Goal: Information Seeking & Learning: Learn about a topic

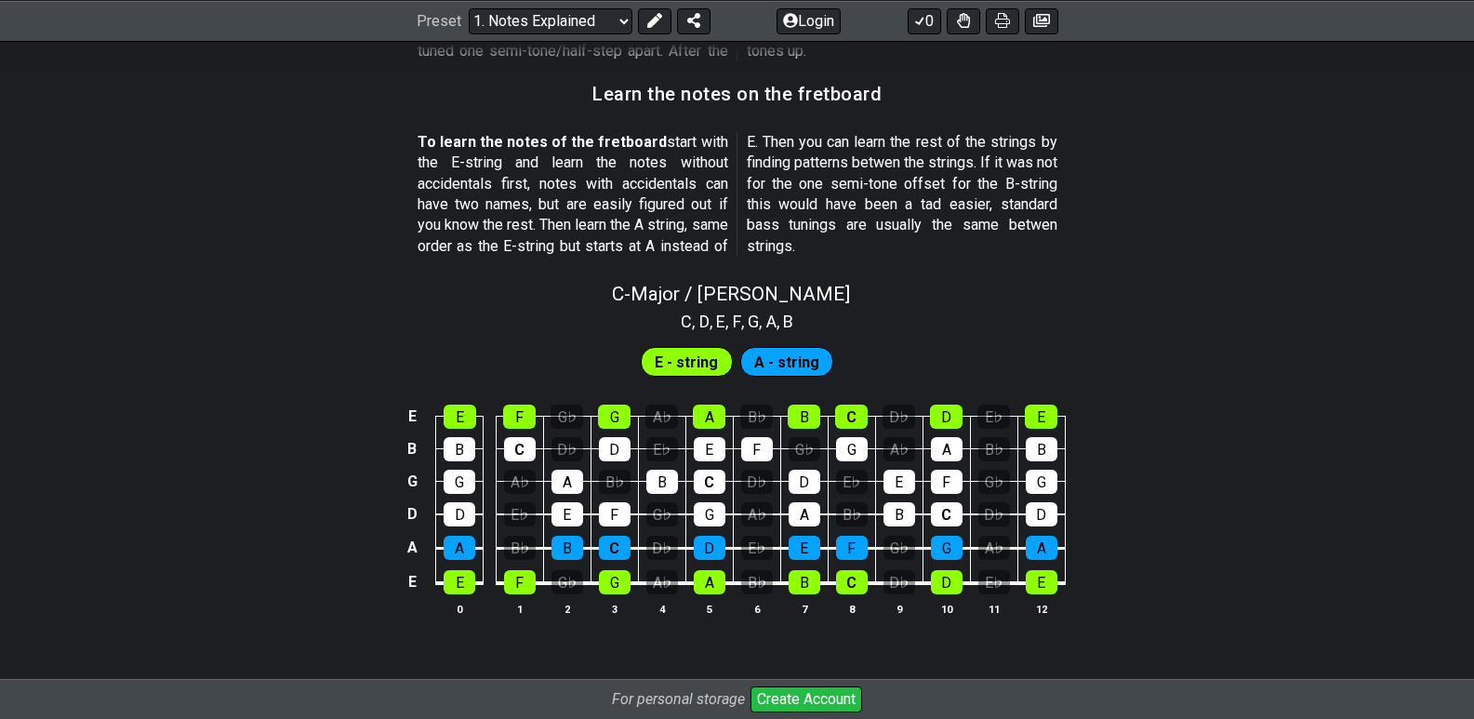
scroll to position [1732, 0]
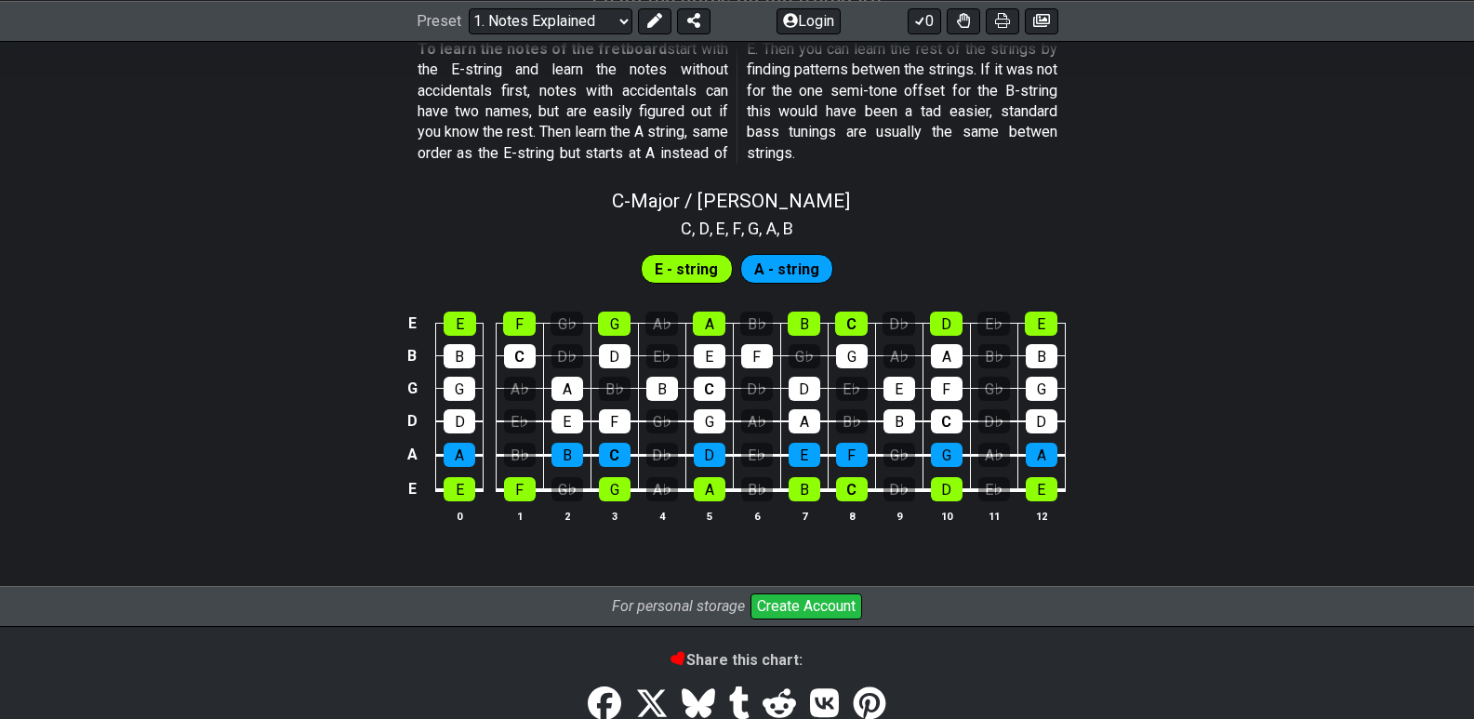
click at [791, 271] on span "A - string" at bounding box center [786, 269] width 65 height 27
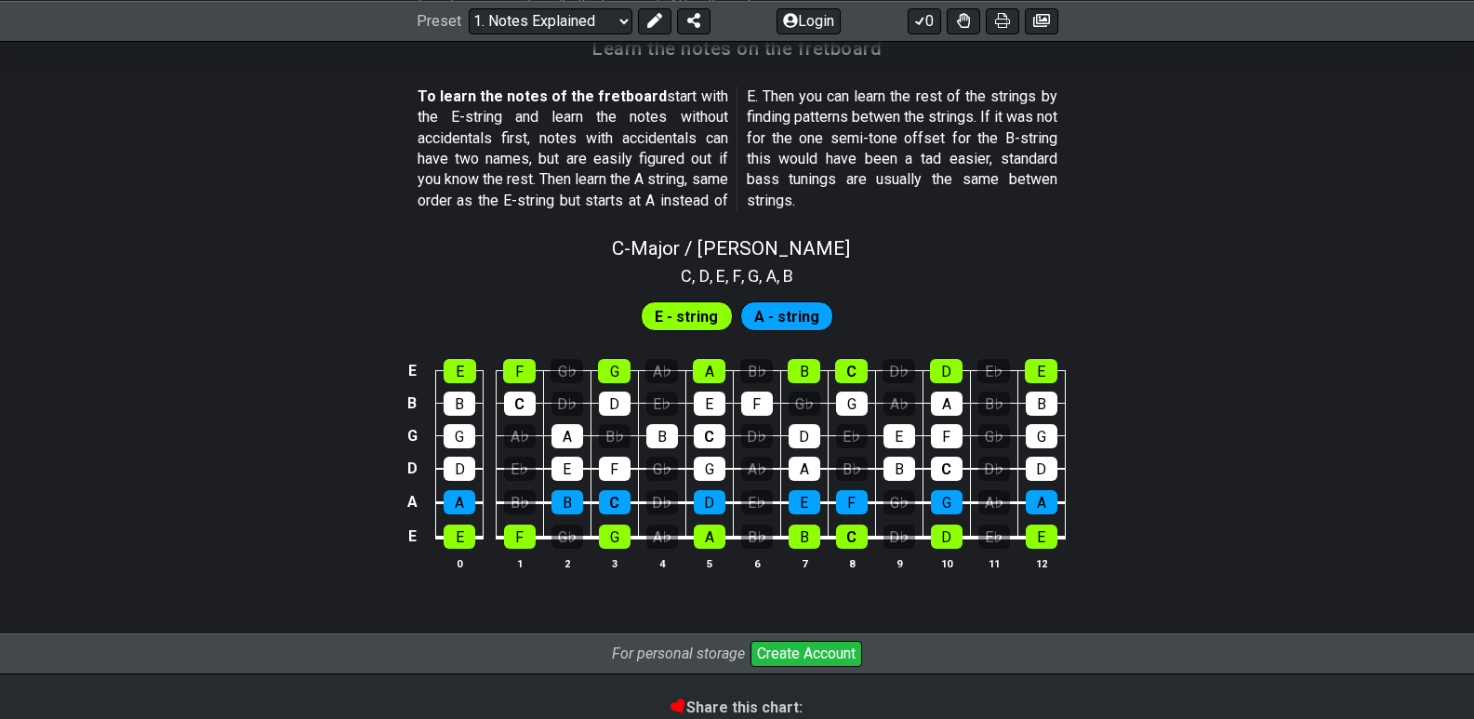
scroll to position [1591, 0]
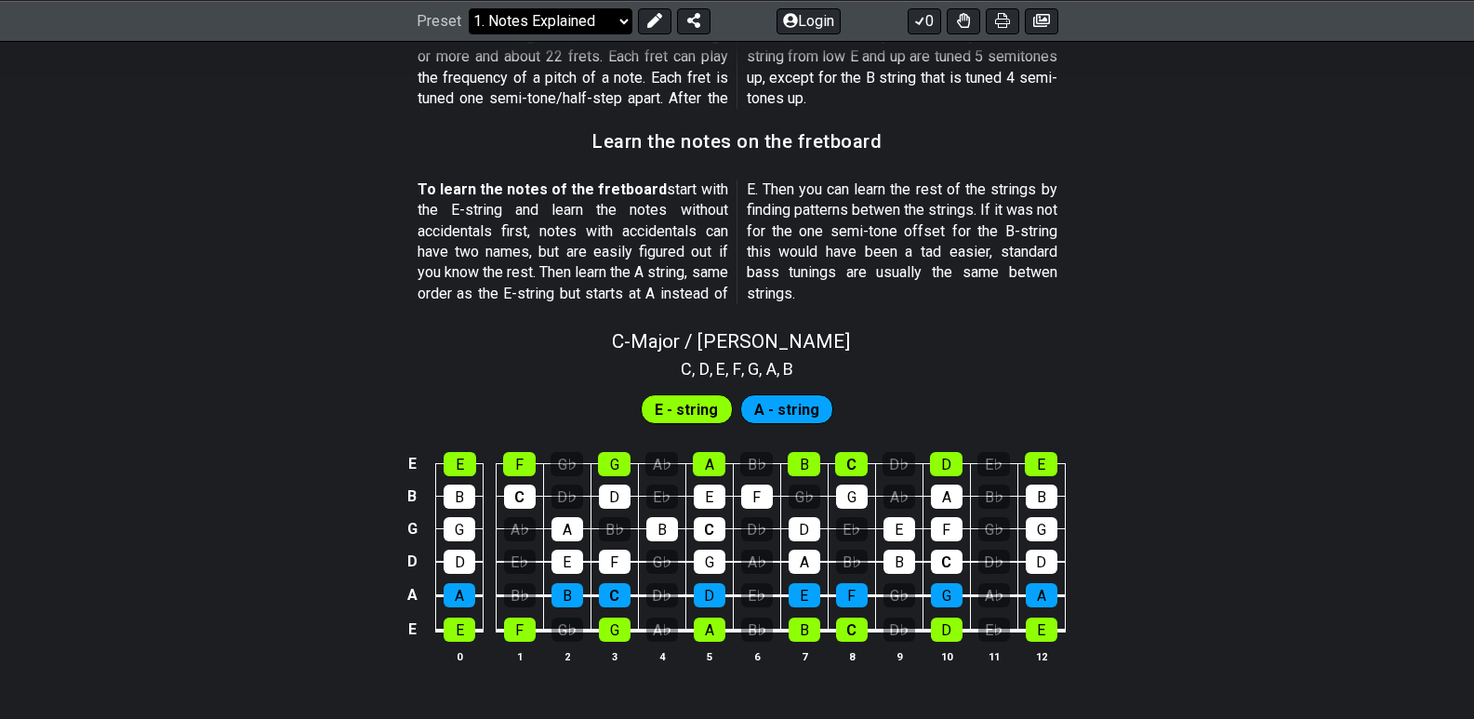
click at [593, 24] on select "Welcome to #fretflip! Initial Preset Custom Preset Minor Pentatonic Major Penta…" at bounding box center [551, 20] width 164 height 26
click at [469, 33] on select "Welcome to #fretflip! Initial Preset Custom Preset Minor Pentatonic Major Penta…" at bounding box center [551, 20] width 164 height 26
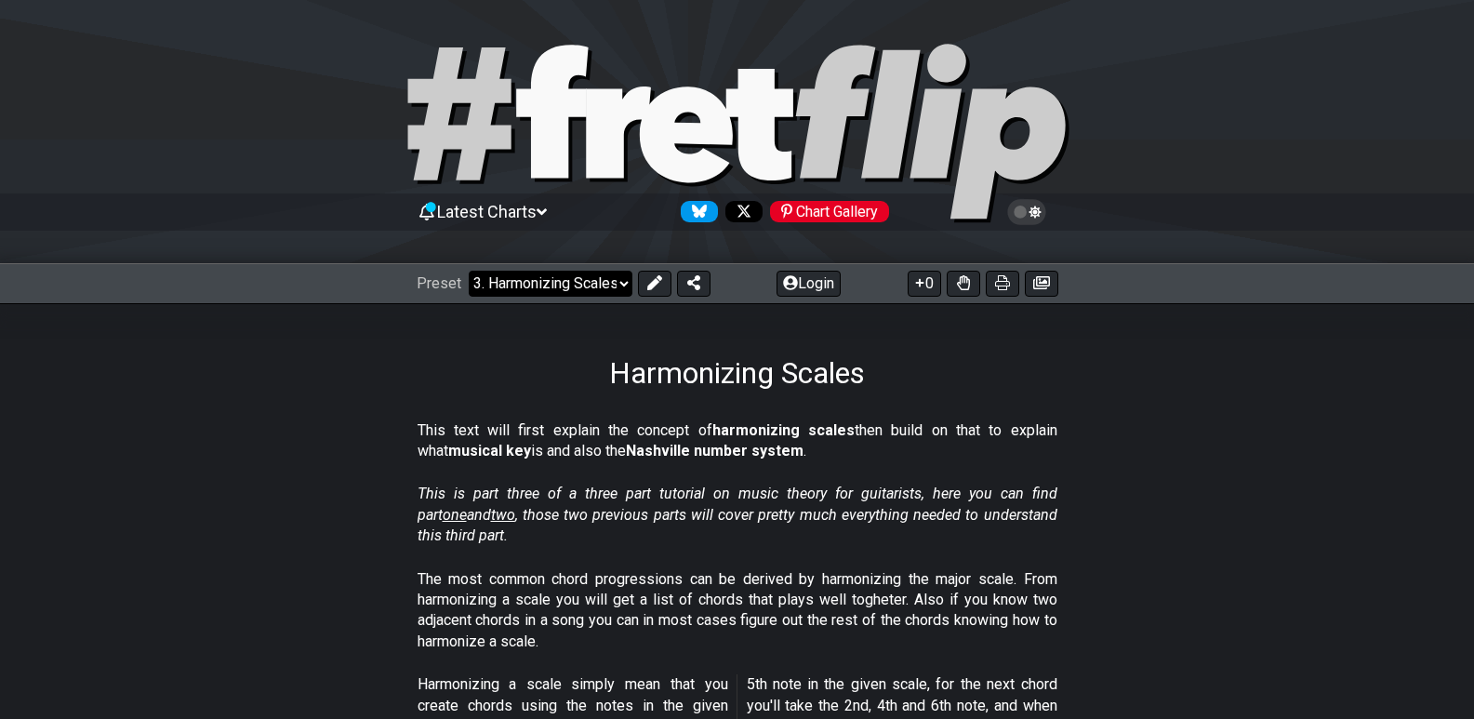
click at [592, 274] on select "Welcome to #fretflip! Initial Preset Custom Preset Minor Pentatonic Major Penta…" at bounding box center [551, 284] width 164 height 26
click at [469, 271] on select "Welcome to #fretflip! Initial Preset Custom Preset Minor Pentatonic Major Penta…" at bounding box center [551, 284] width 164 height 26
select select "/the-caged-system"
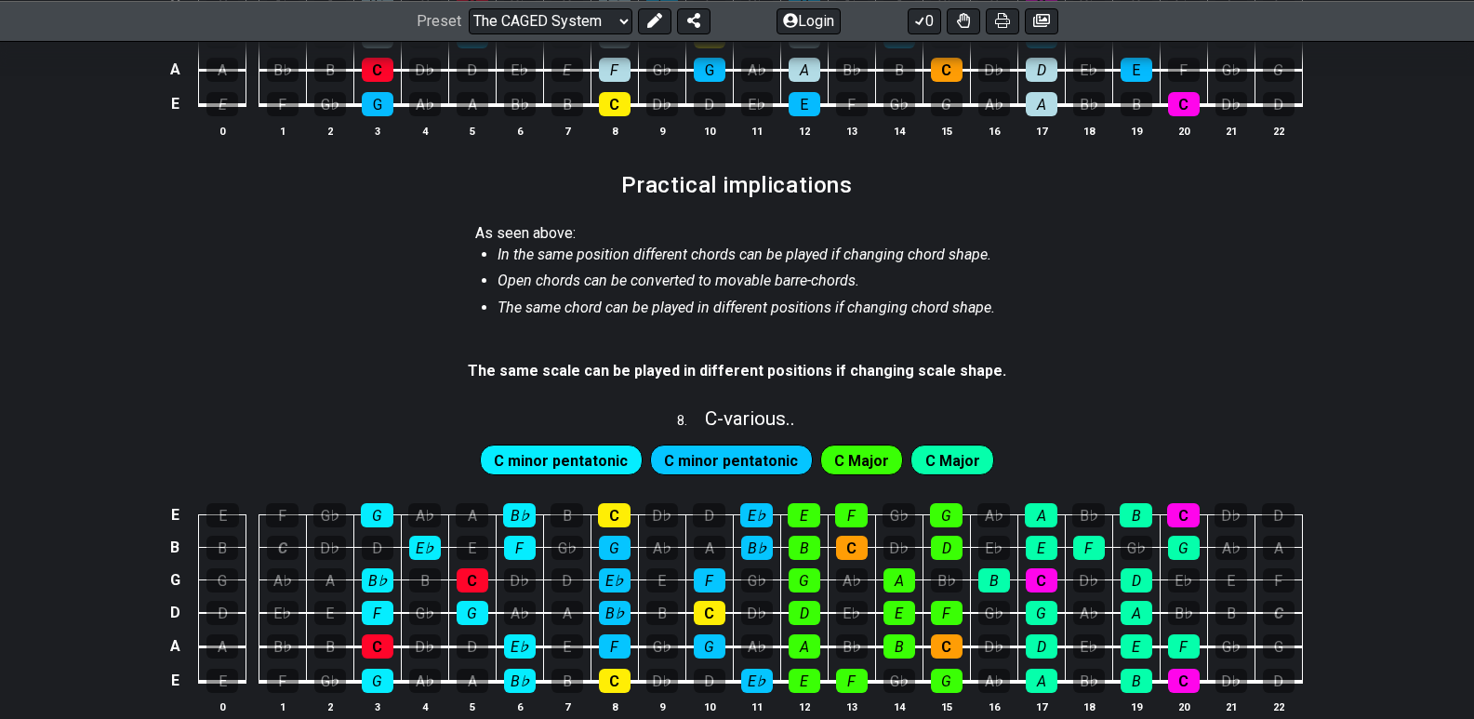
scroll to position [1893, 0]
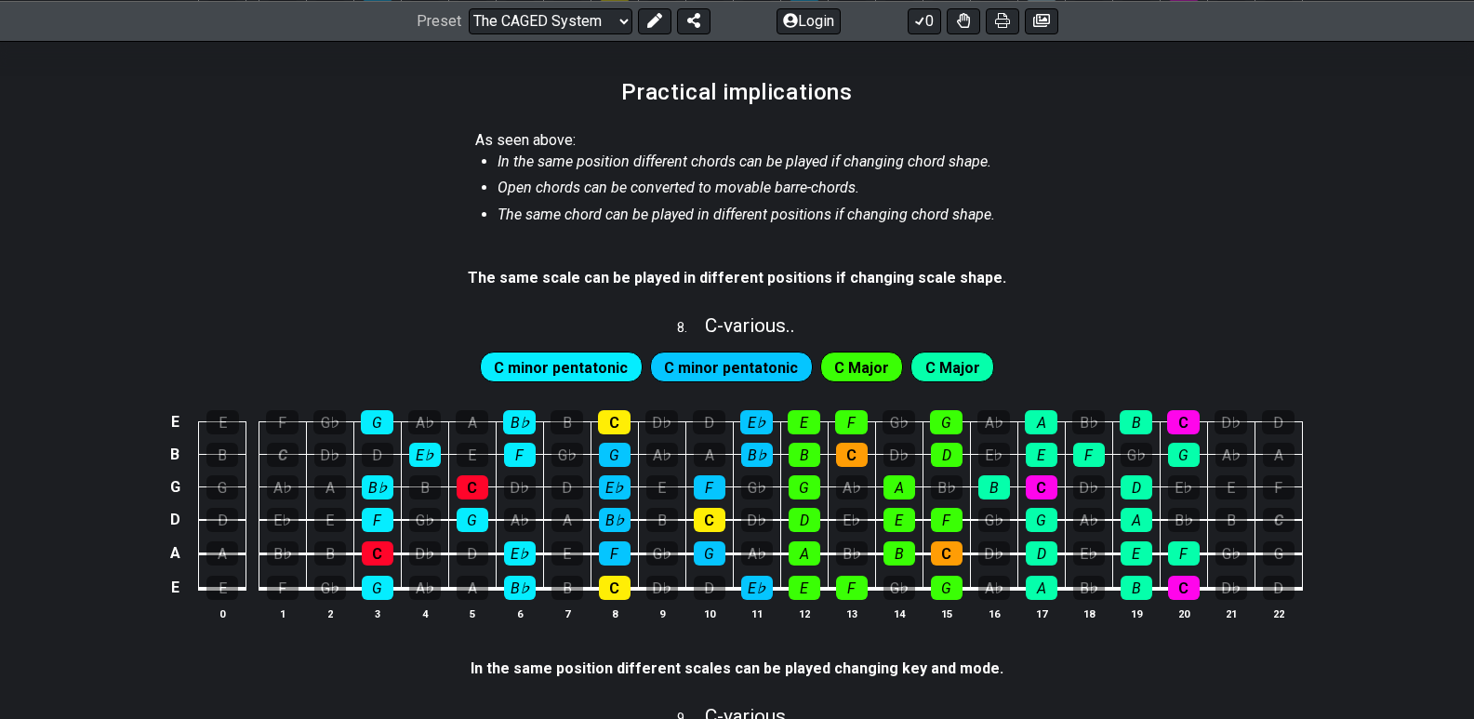
click at [865, 365] on span "C Major" at bounding box center [861, 367] width 55 height 27
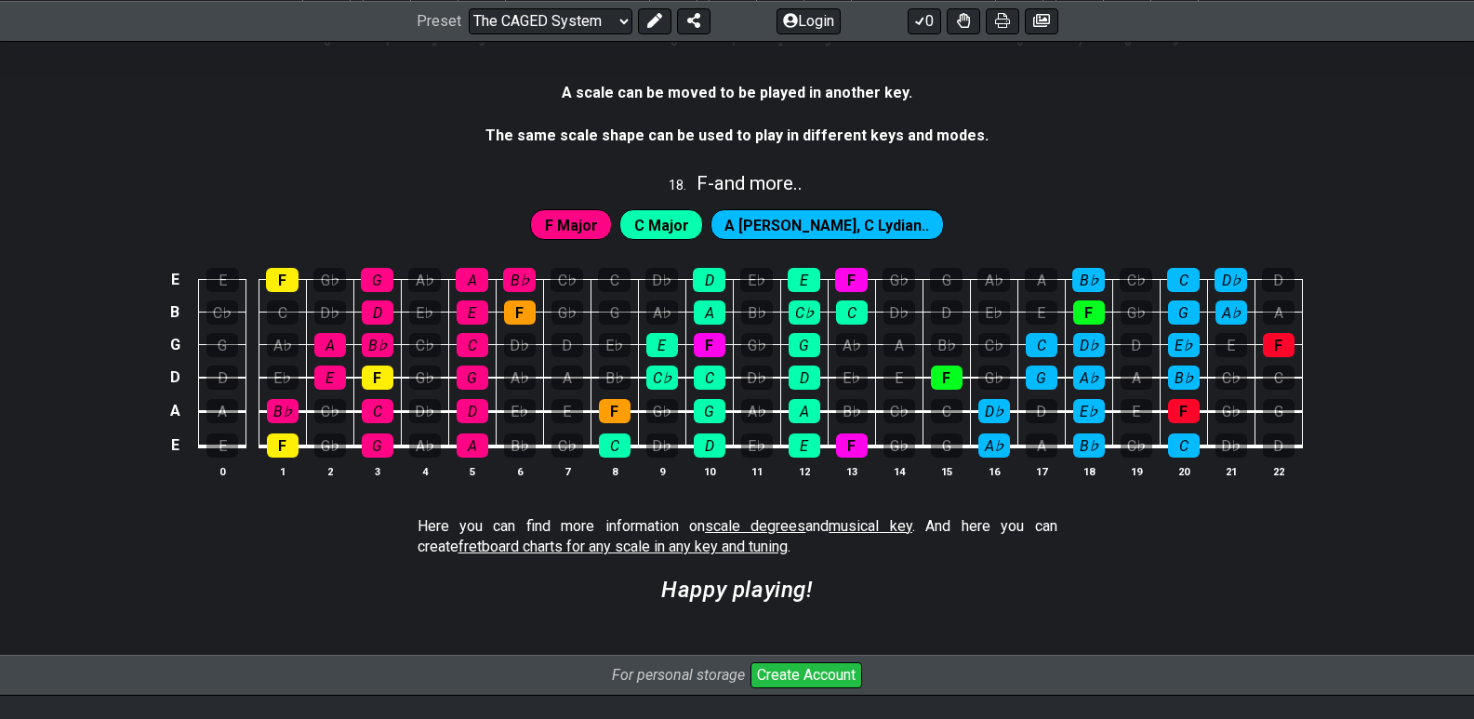
scroll to position [5168, 0]
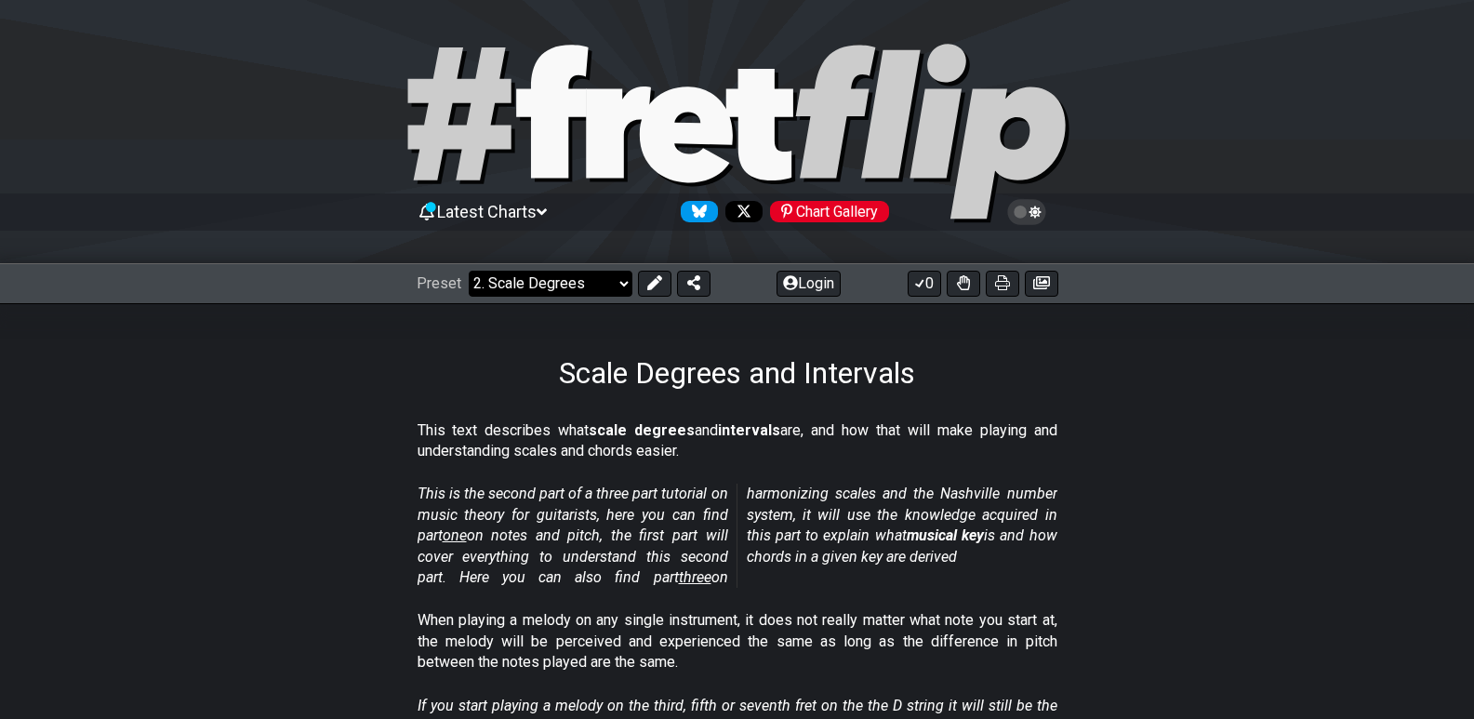
click at [608, 277] on select "Welcome to #fretflip! Initial Preset Custom Preset Minor Pentatonic Major Penta…" at bounding box center [551, 284] width 164 height 26
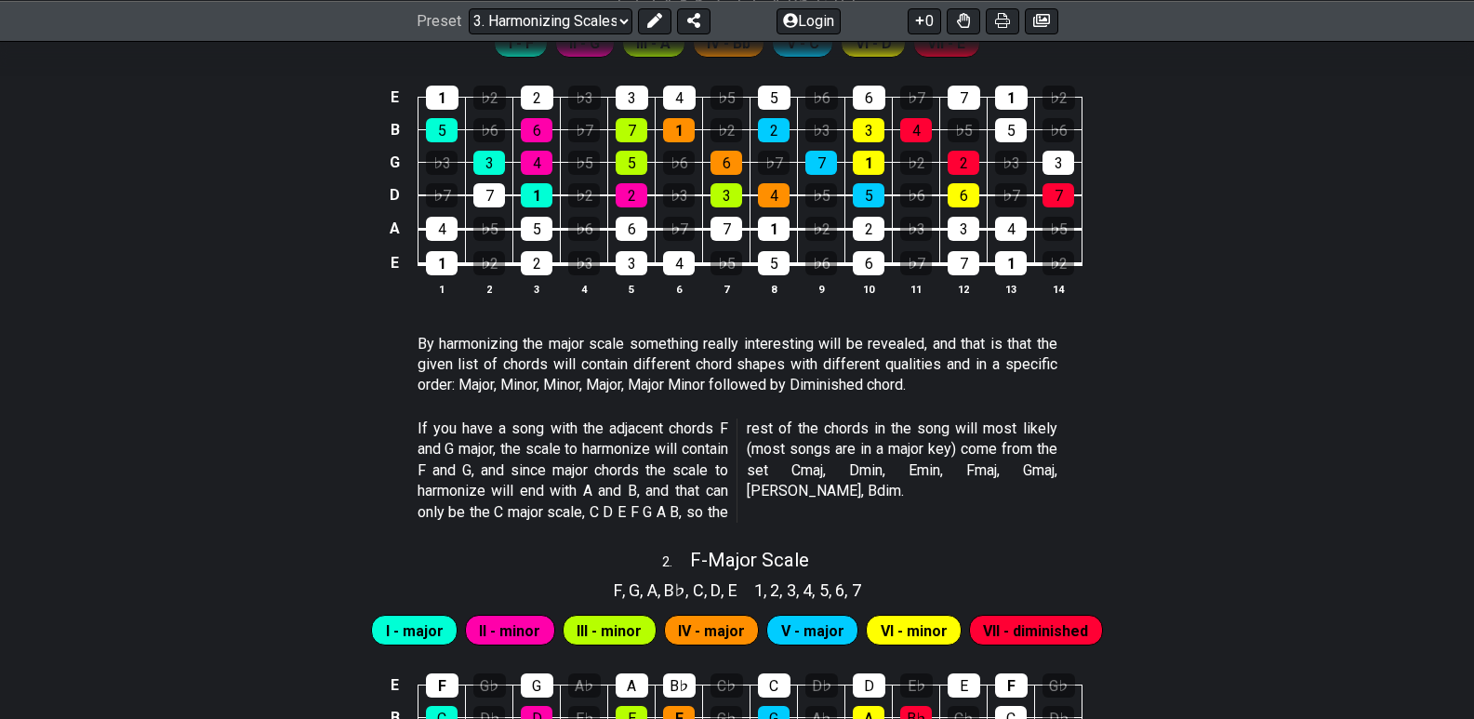
scroll to position [894, 0]
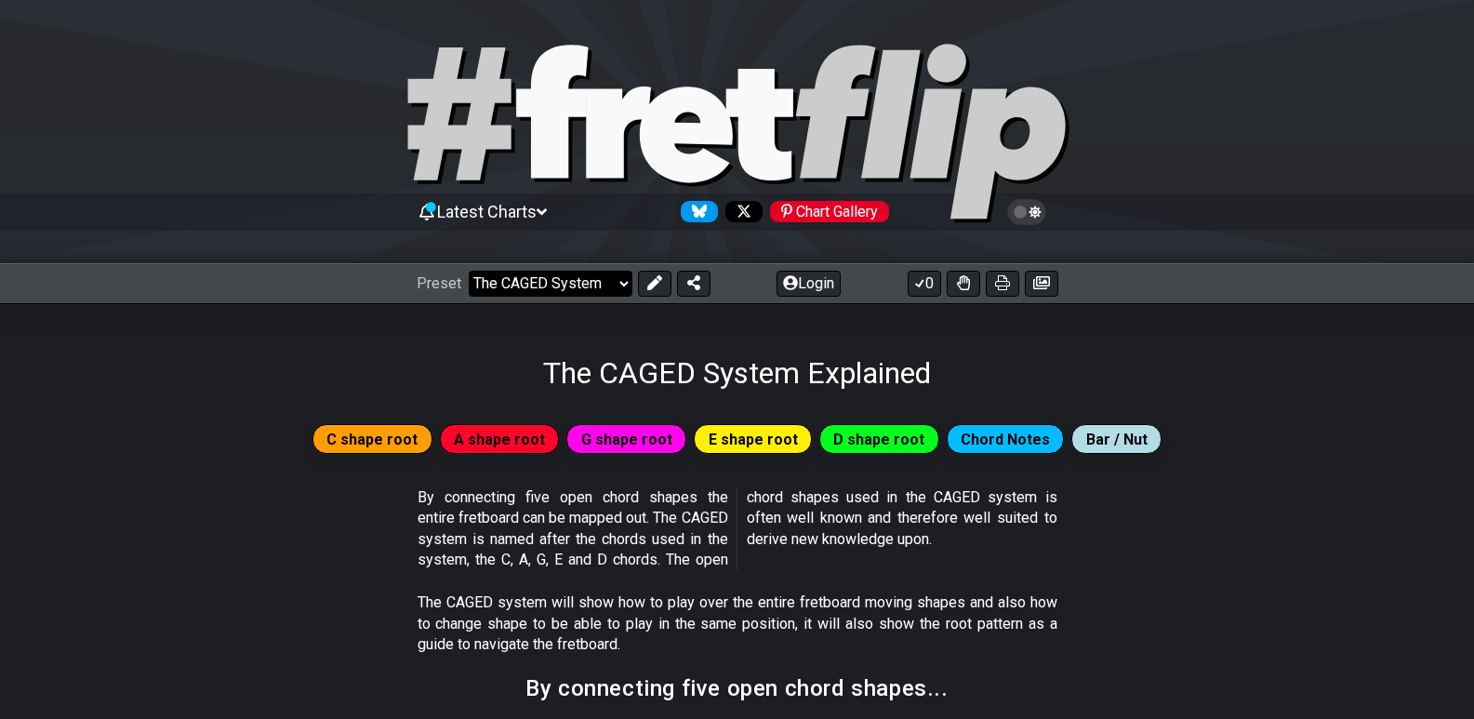
click at [560, 285] on select "Welcome to #fretflip! Initial Preset Custom Preset Minor Pentatonic Major Penta…" at bounding box center [551, 284] width 164 height 26
click at [469, 271] on select "Welcome to #fretflip! Initial Preset Custom Preset Minor Pentatonic Major Penta…" at bounding box center [551, 284] width 164 height 26
select select "/find-all-notes"
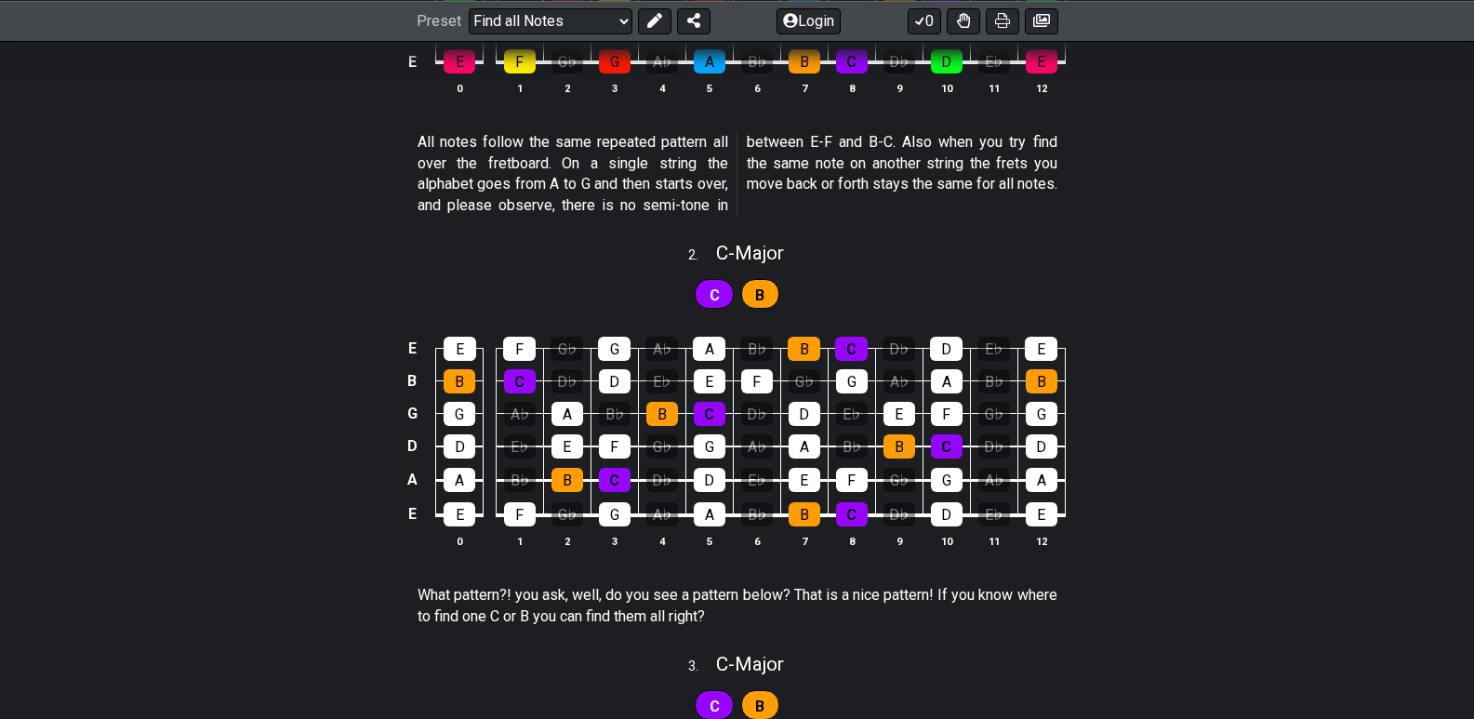
scroll to position [670, 0]
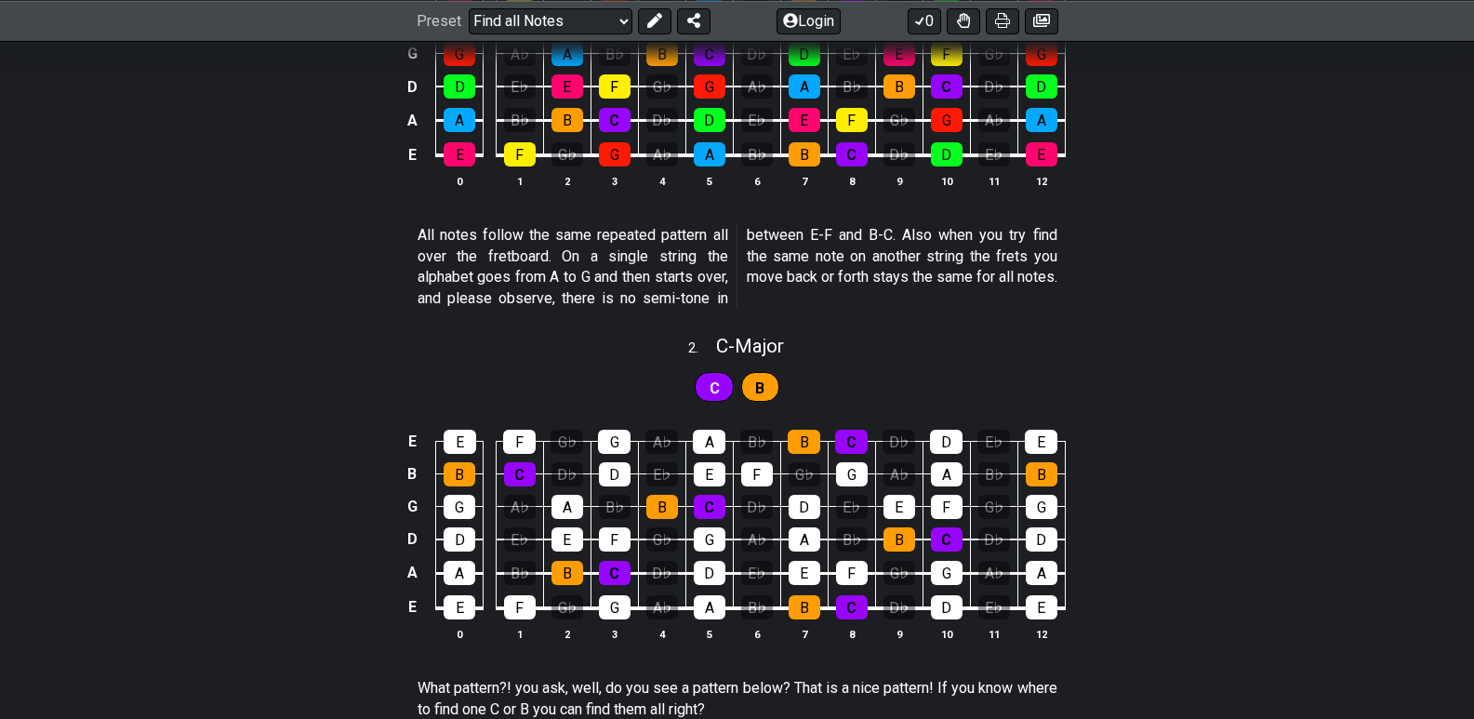
click at [713, 392] on span "C" at bounding box center [715, 388] width 10 height 27
click at [755, 386] on span "B" at bounding box center [759, 388] width 9 height 27
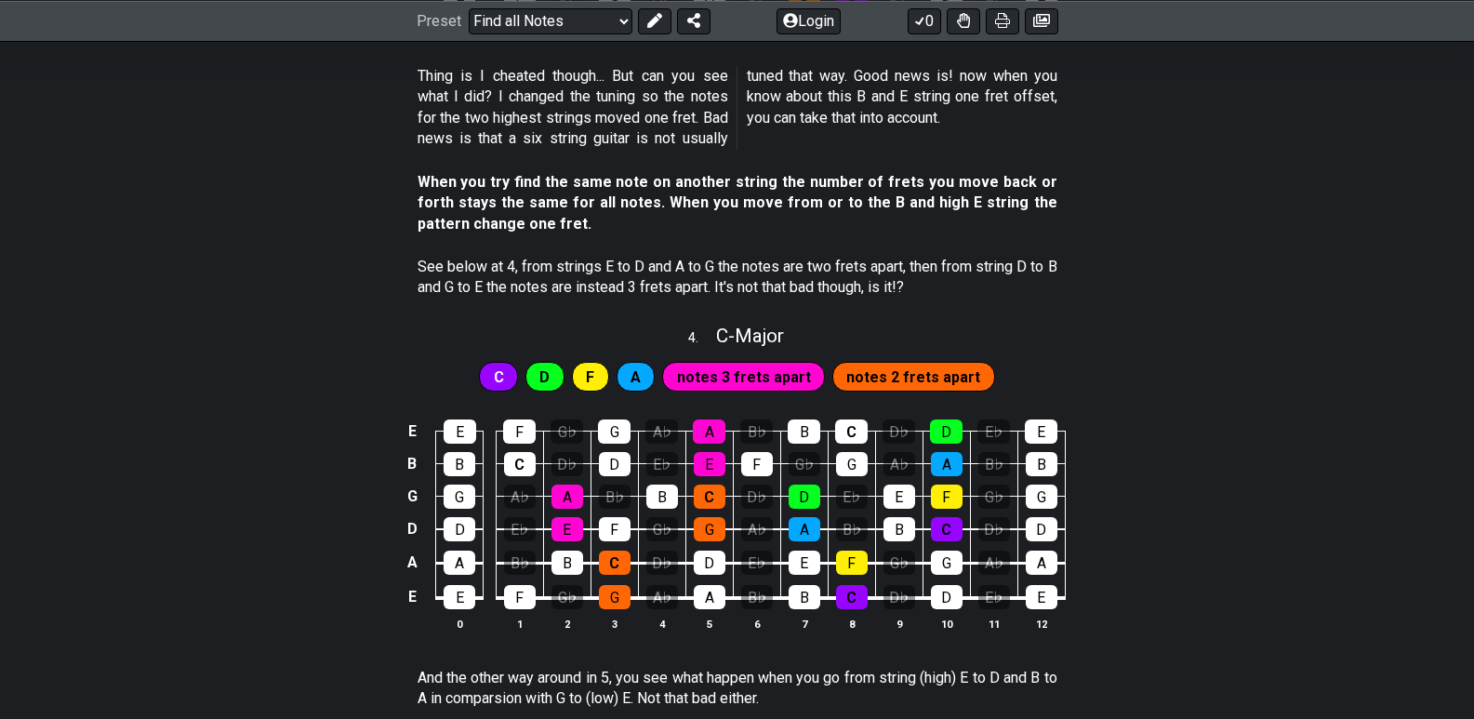
scroll to position [1600, 0]
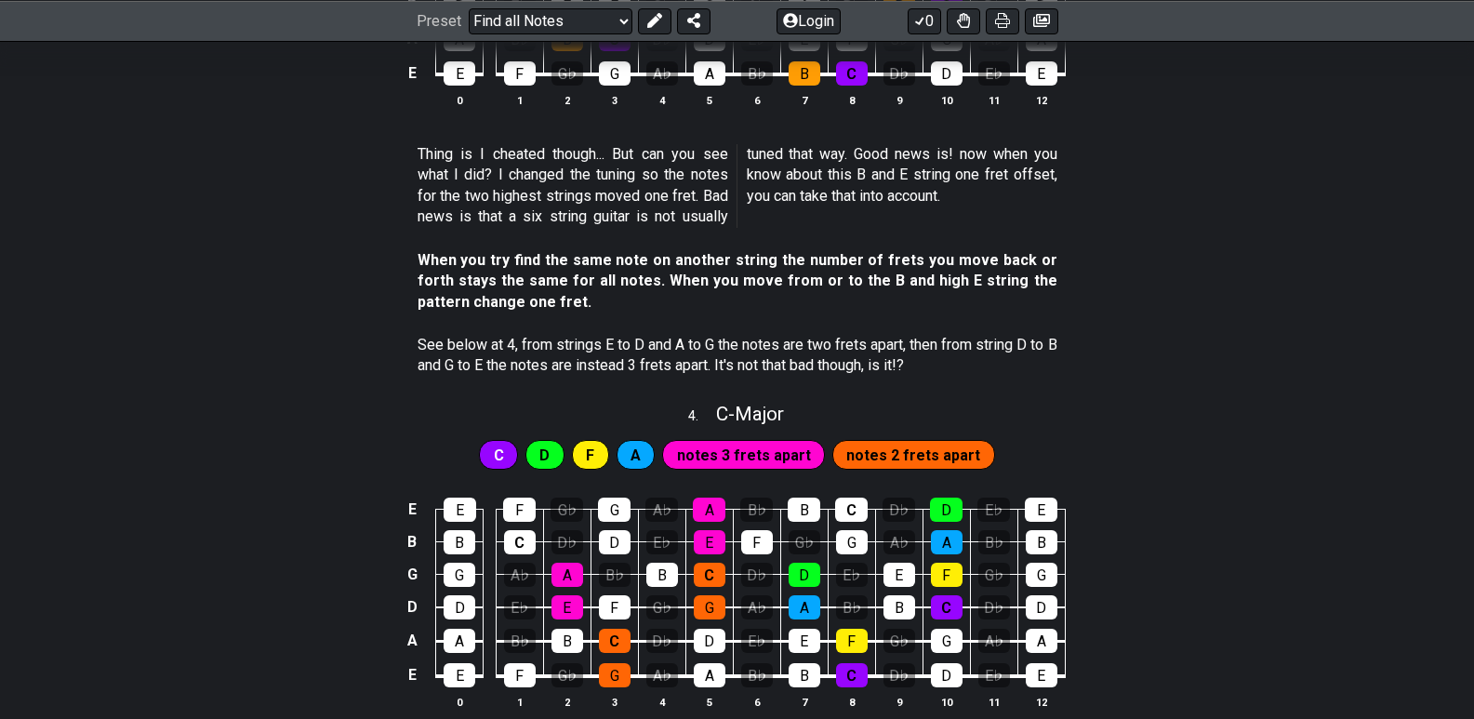
drag, startPoint x: 1254, startPoint y: 256, endPoint x: 1267, endPoint y: 279, distance: 26.6
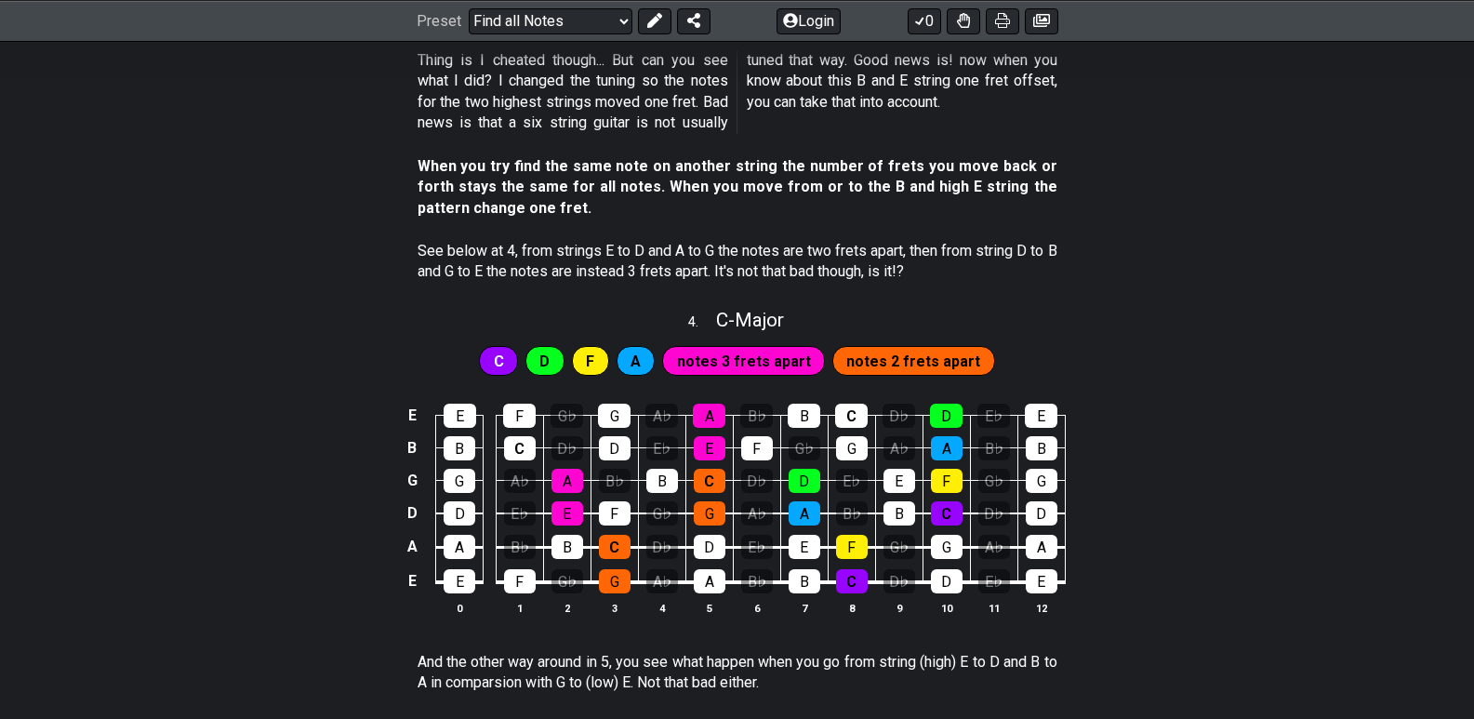
drag, startPoint x: 1130, startPoint y: 198, endPoint x: 1136, endPoint y: 249, distance: 51.5
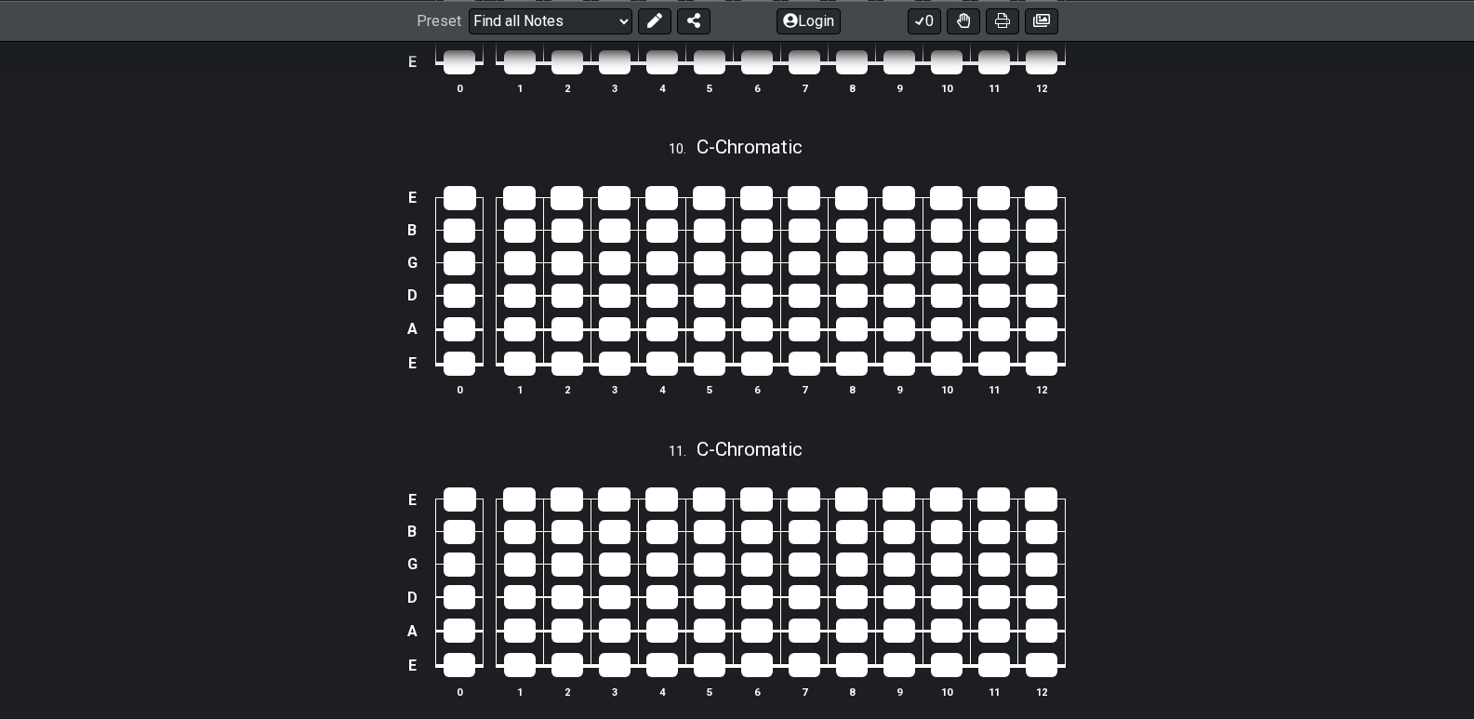
scroll to position [4417, 0]
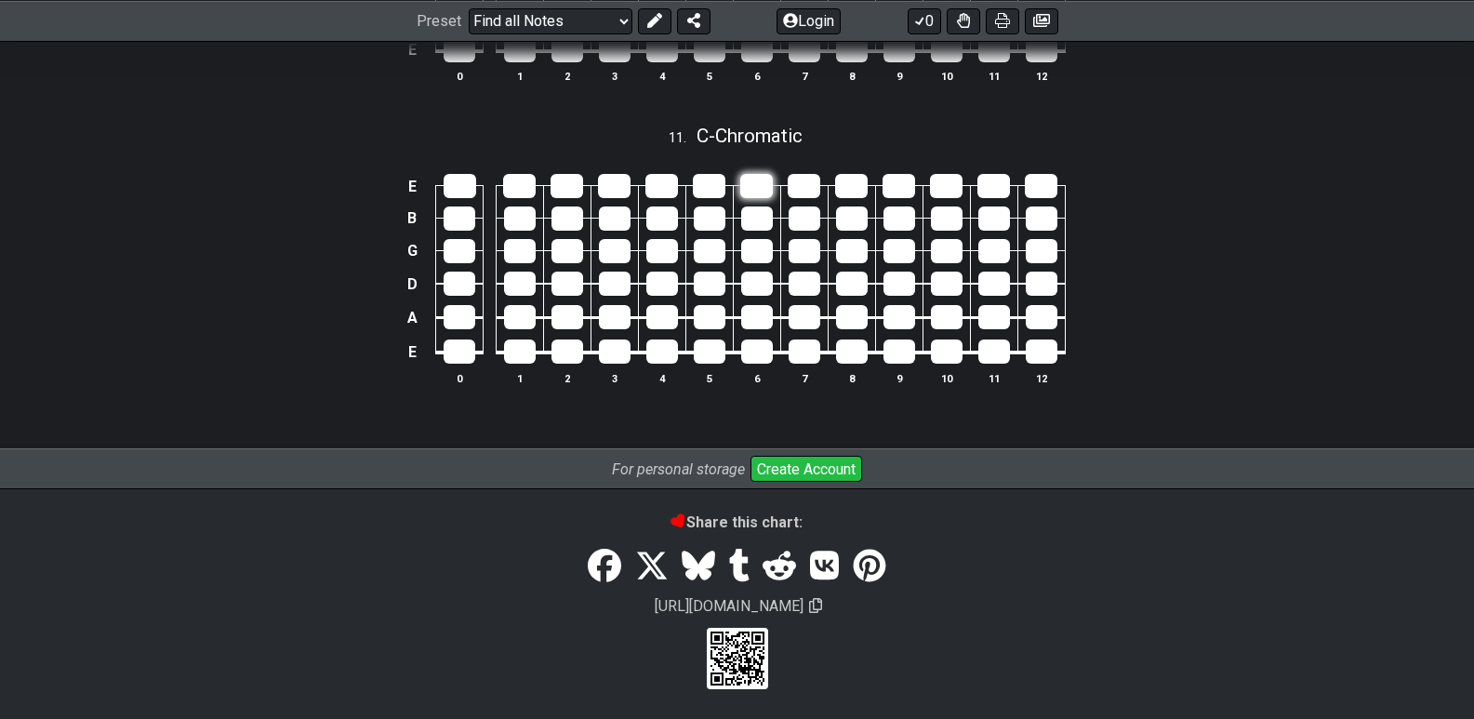
scroll to position [4329, 0]
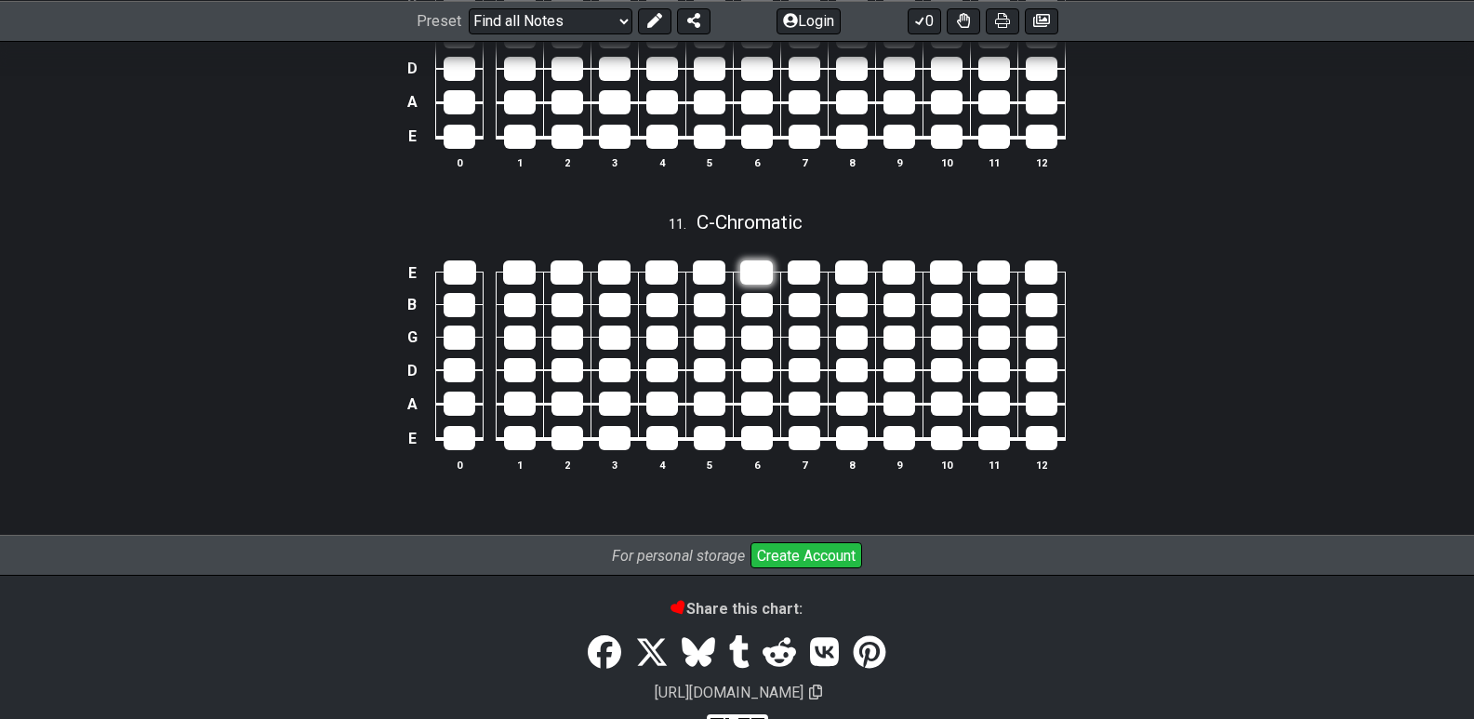
click at [743, 272] on tbody "E B G D A E 0 1 2 3 4 5 6 7 8 9 10 11 12" at bounding box center [733, 349] width 664 height 219
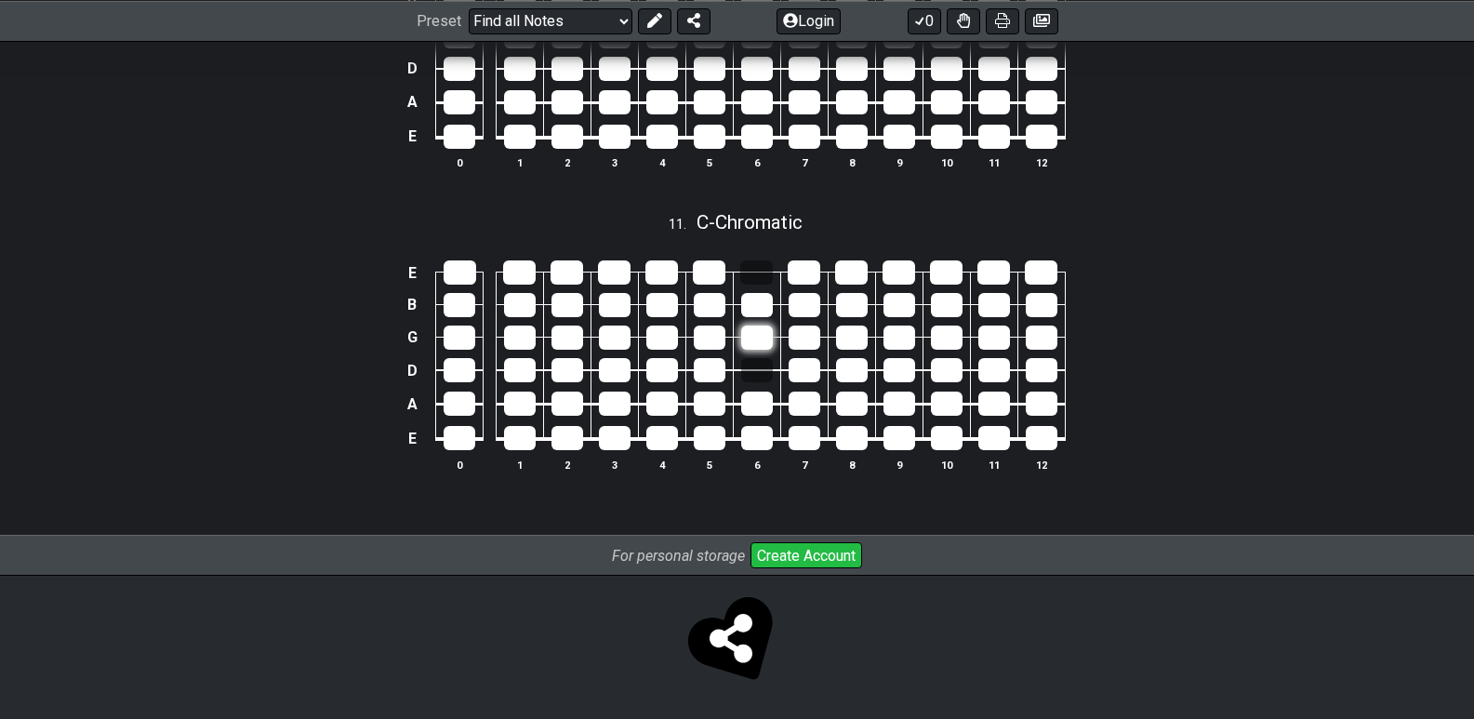
click at [760, 337] on div at bounding box center [757, 337] width 32 height 24
click at [760, 315] on tbody "E B G D A E 0 1 2 3 4 5 6 7 8 9 10 11 12" at bounding box center [733, 349] width 664 height 219
click at [759, 307] on div at bounding box center [757, 305] width 32 height 24
click at [453, 333] on div at bounding box center [460, 337] width 32 height 24
click at [457, 301] on div at bounding box center [460, 305] width 32 height 24
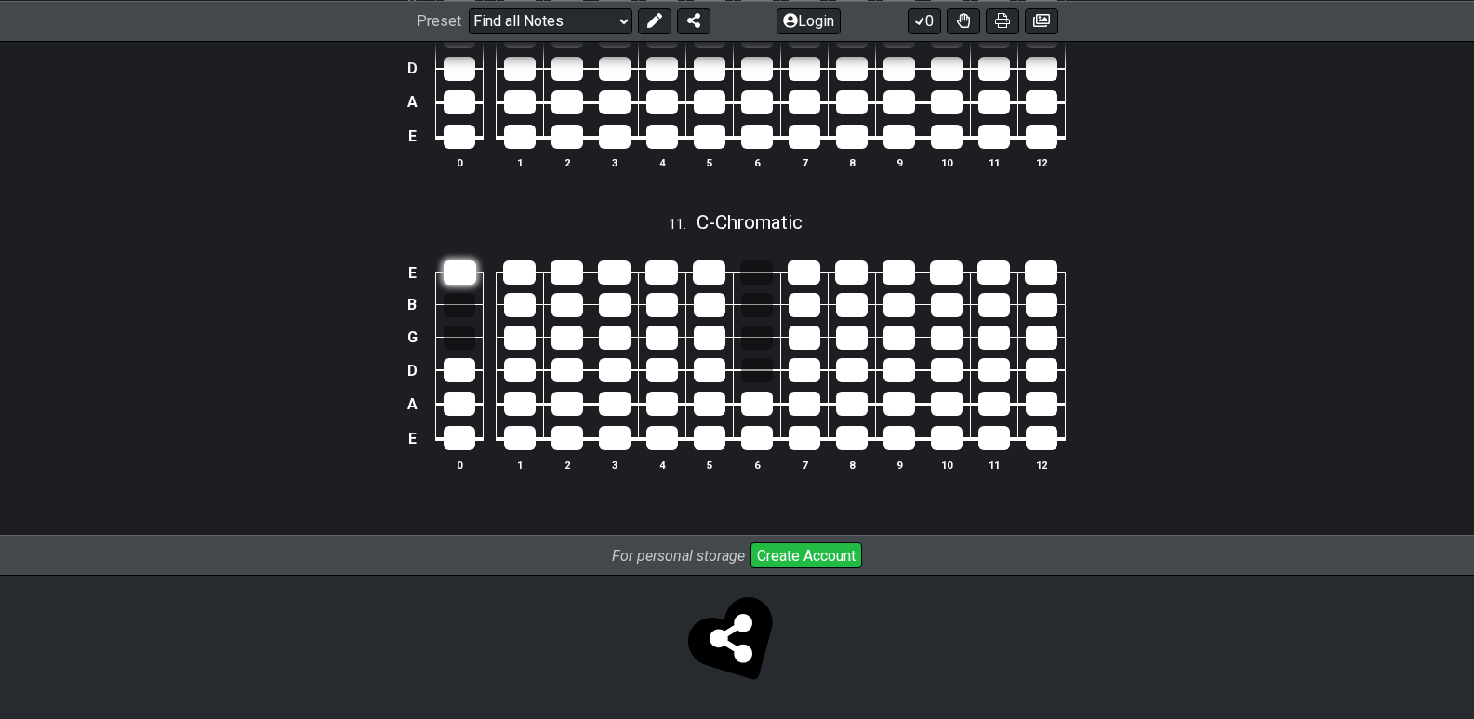
click at [456, 277] on div at bounding box center [460, 272] width 33 height 24
click at [482, 375] on tr "A" at bounding box center [733, 387] width 664 height 34
click at [463, 394] on div at bounding box center [460, 404] width 32 height 24
click at [464, 429] on div at bounding box center [460, 438] width 32 height 24
click at [490, 444] on tbody "E B G D A E 0 1 2 3 4 5 6 7 8 9 10 11 12" at bounding box center [733, 349] width 664 height 219
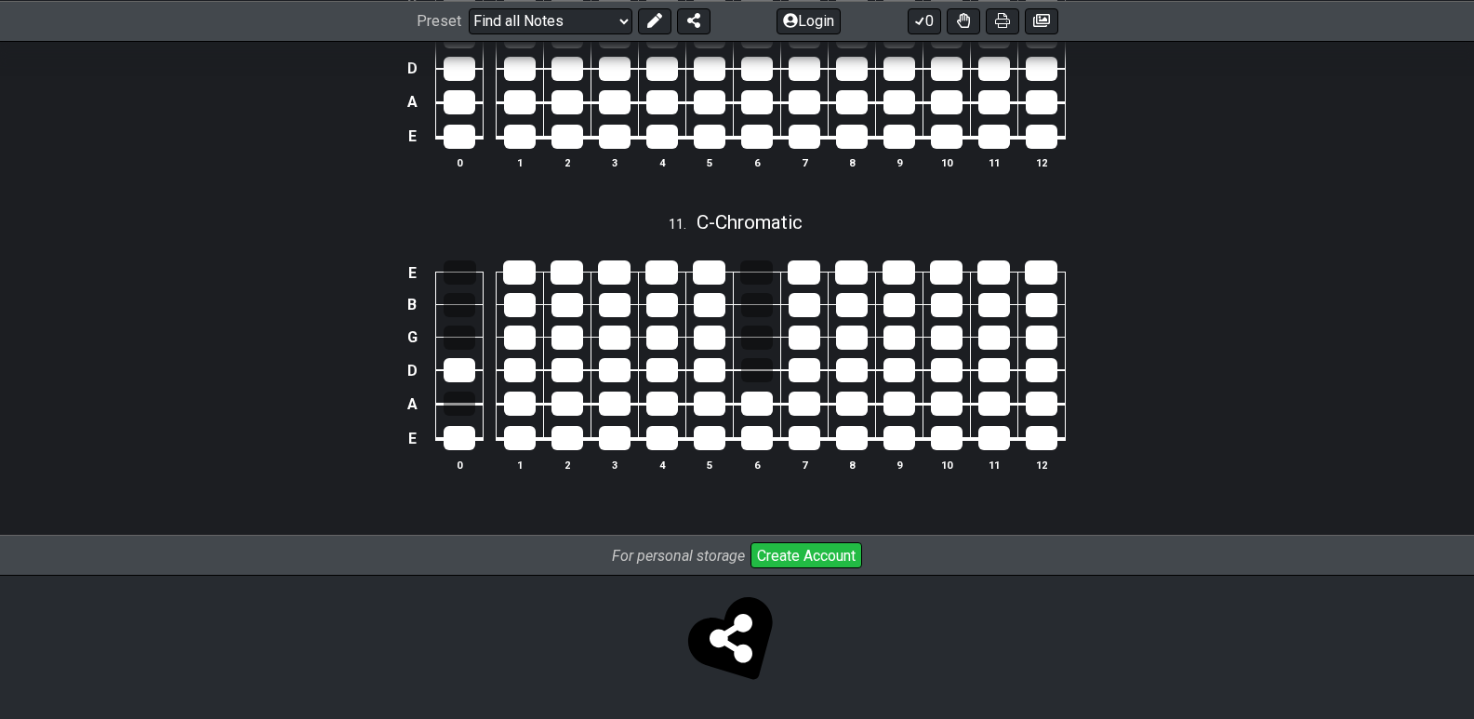
click at [583, 438] on td at bounding box center [566, 422] width 47 height 35
click at [630, 438] on div at bounding box center [615, 438] width 32 height 24
drag, startPoint x: 671, startPoint y: 437, endPoint x: 710, endPoint y: 437, distance: 38.1
click at [678, 437] on td at bounding box center [661, 422] width 47 height 35
click at [732, 442] on table "E B G D A E 0 1 2 3 4 5 6 7 8 9 10 11 12" at bounding box center [733, 349] width 665 height 219
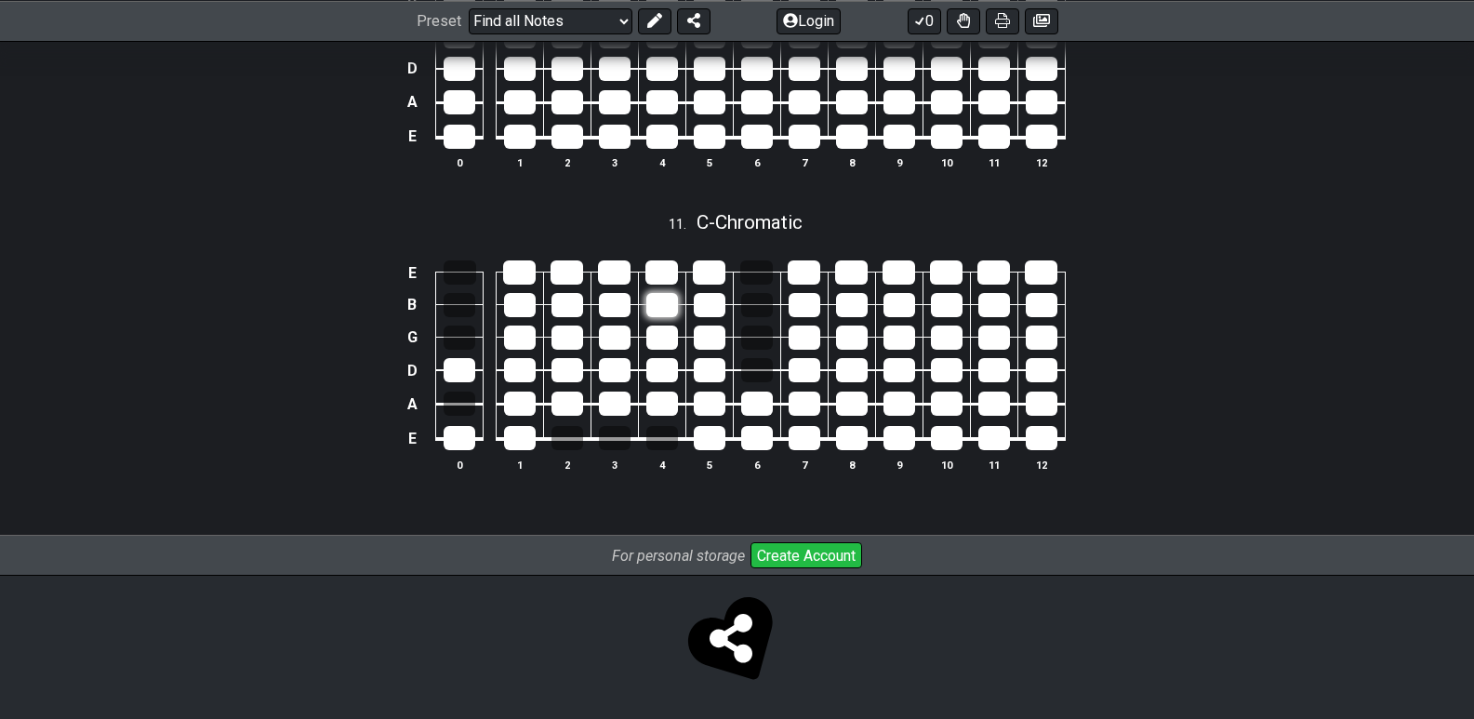
click at [663, 304] on div at bounding box center [662, 305] width 32 height 24
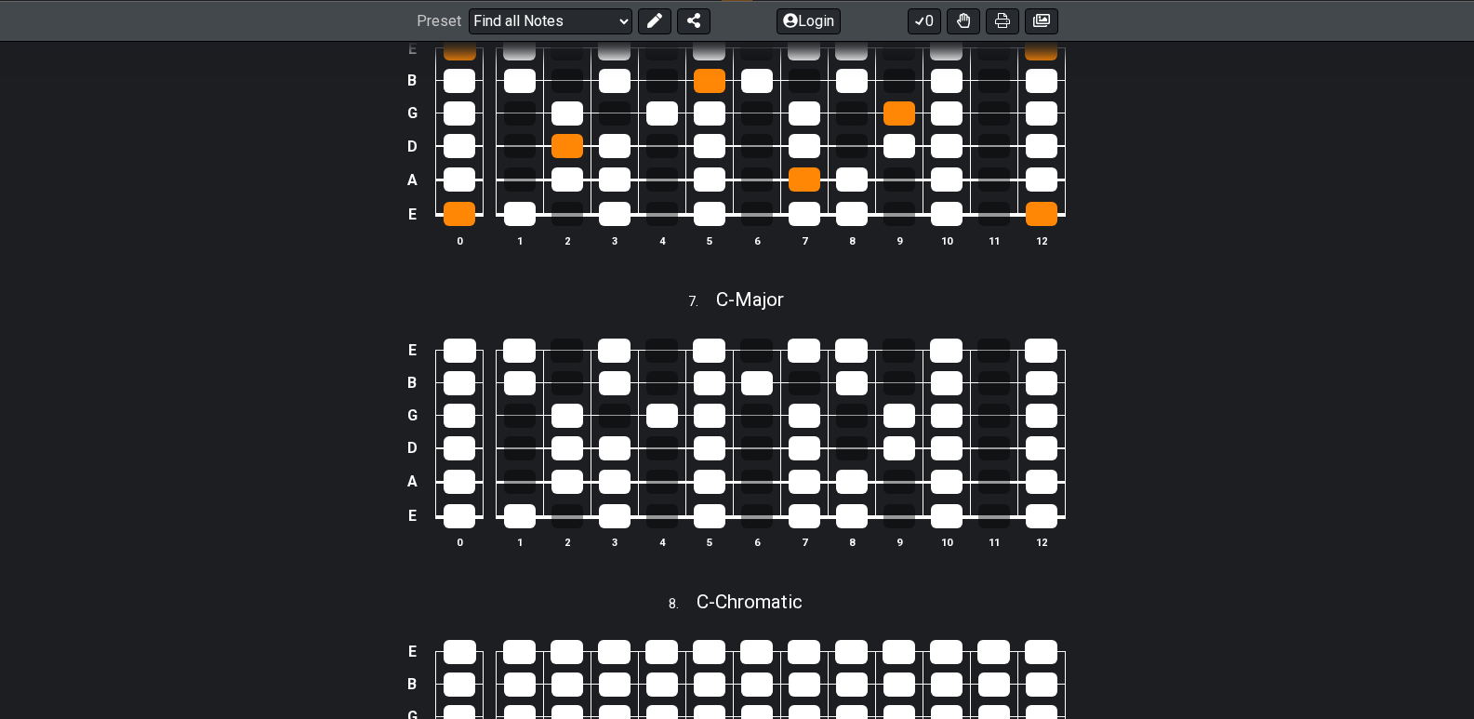
scroll to position [3059, 0]
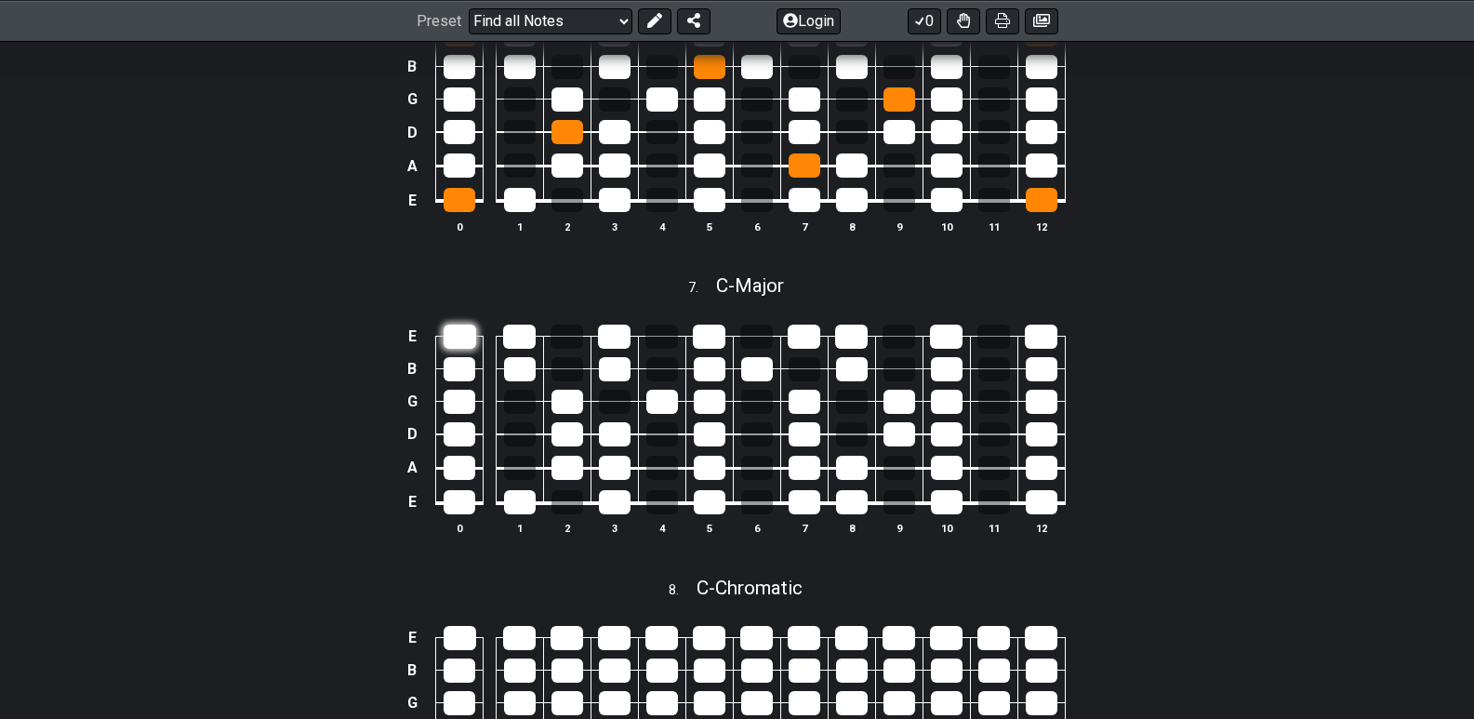
click at [458, 342] on div at bounding box center [460, 337] width 33 height 24
click at [470, 493] on div at bounding box center [460, 502] width 32 height 24
click at [470, 500] on div at bounding box center [460, 502] width 32 height 24
